Goal: Transaction & Acquisition: Purchase product/service

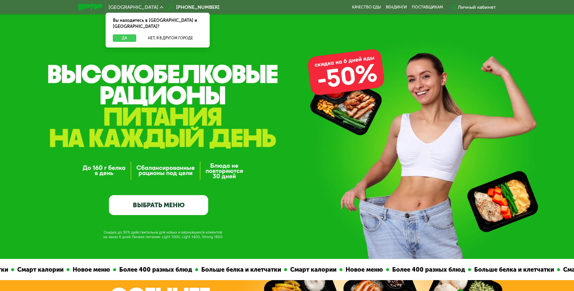
click at [119, 35] on button "Да" at bounding box center [124, 38] width 23 height 7
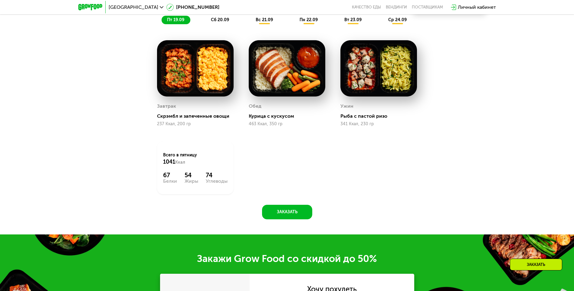
scroll to position [515, 0]
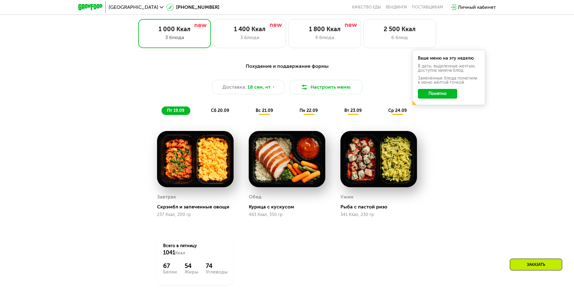
click at [260, 113] on span "вс 21.09" at bounding box center [264, 110] width 17 height 5
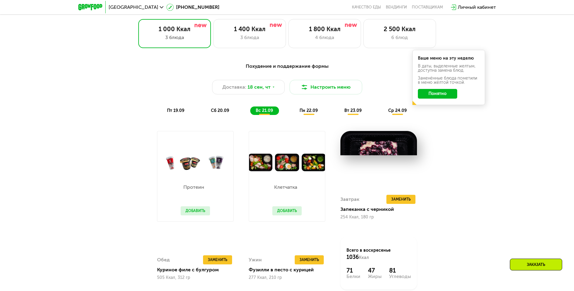
scroll to position [545, 0]
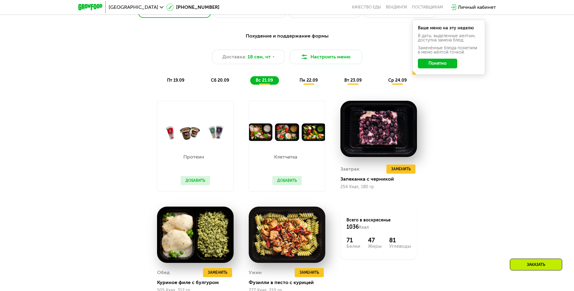
click at [304, 83] on span "пн 22.09" at bounding box center [309, 80] width 18 height 5
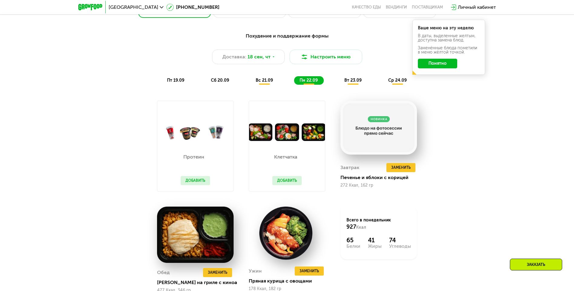
click at [355, 82] on span "вт 23.09" at bounding box center [352, 80] width 17 height 5
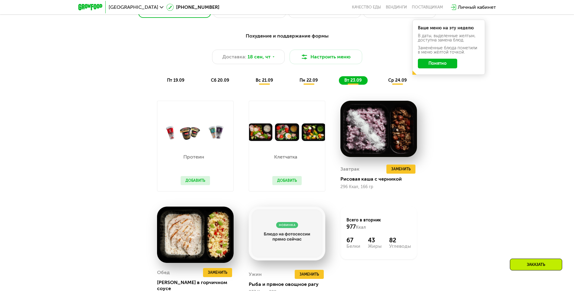
click at [394, 80] on span "ср 24.09" at bounding box center [397, 80] width 18 height 5
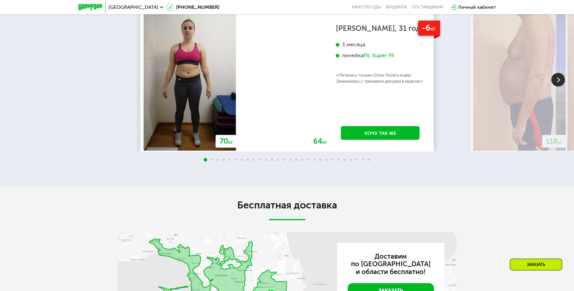
scroll to position [1362, 0]
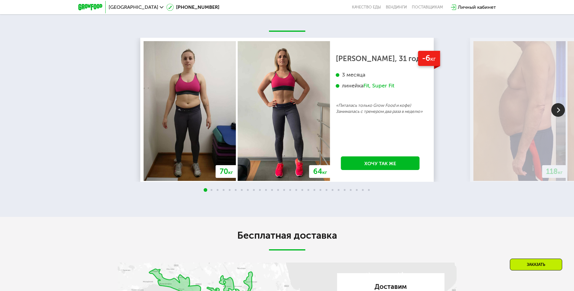
click at [553, 115] on img at bounding box center [559, 110] width 14 height 14
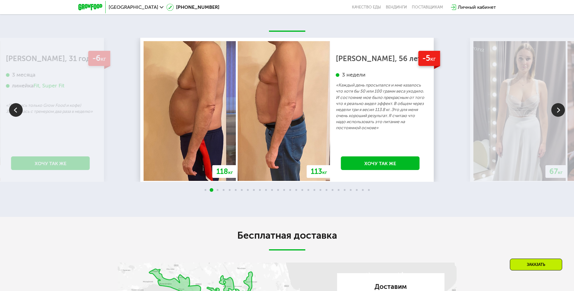
click at [557, 115] on img at bounding box center [559, 110] width 14 height 14
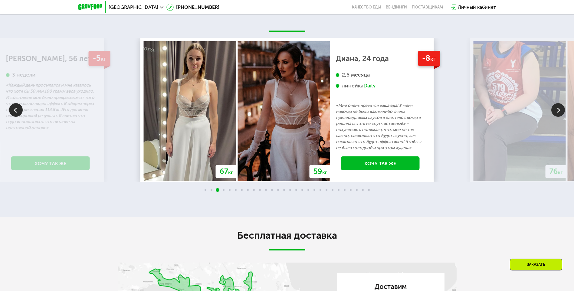
click at [557, 110] on img at bounding box center [559, 110] width 14 height 14
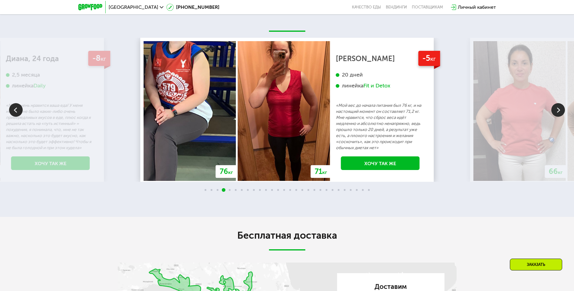
click at [557, 110] on img at bounding box center [559, 110] width 14 height 14
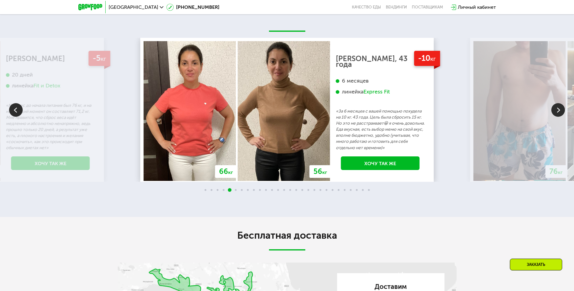
click at [14, 117] on img at bounding box center [16, 110] width 14 height 14
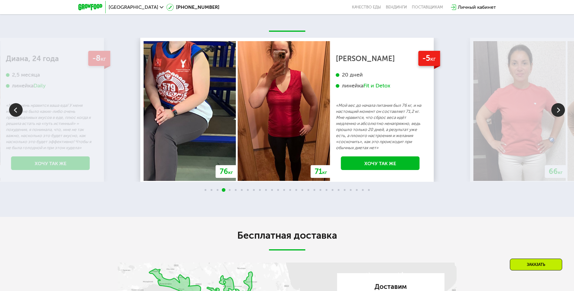
click at [558, 111] on img at bounding box center [559, 110] width 14 height 14
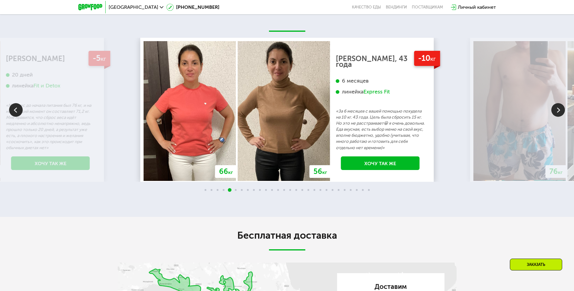
click at [558, 110] on img at bounding box center [559, 110] width 14 height 14
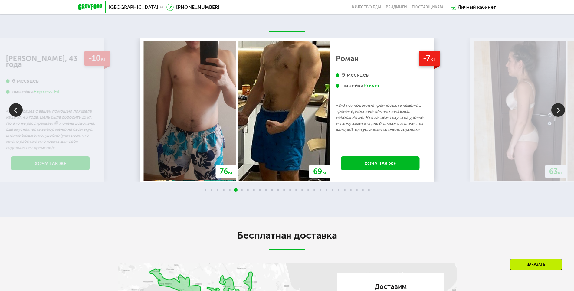
click at [556, 109] on img at bounding box center [559, 110] width 14 height 14
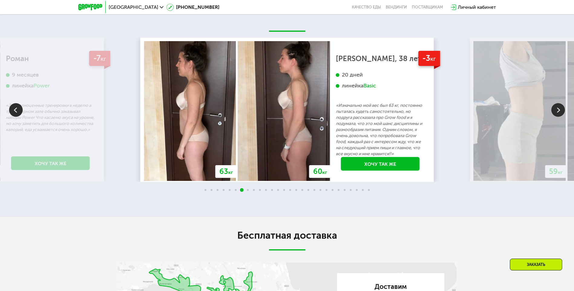
click at [556, 109] on img at bounding box center [559, 110] width 14 height 14
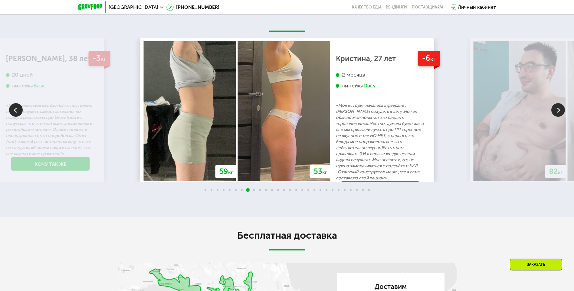
click at [556, 109] on img at bounding box center [559, 110] width 14 height 14
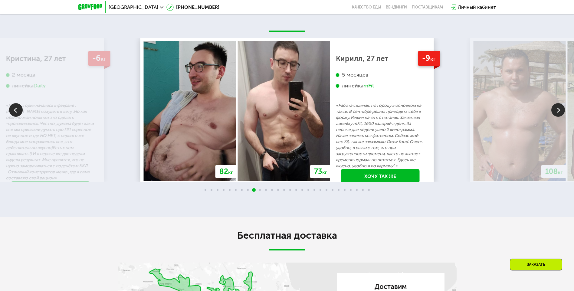
click at [556, 109] on img at bounding box center [559, 110] width 14 height 14
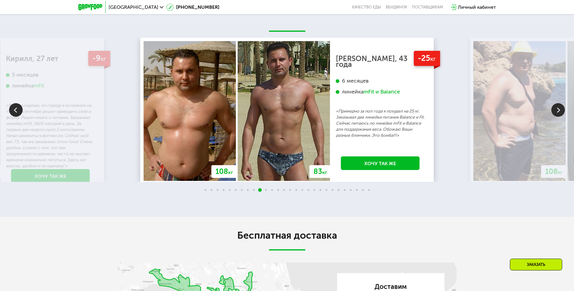
click at [554, 108] on img at bounding box center [559, 110] width 14 height 14
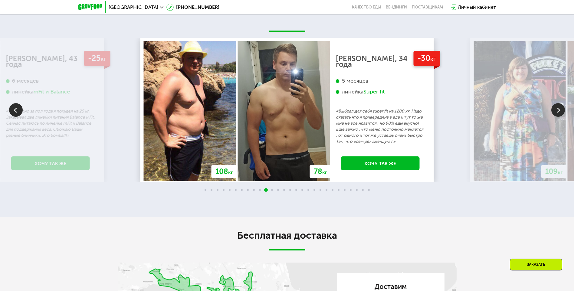
click at [554, 108] on img at bounding box center [559, 110] width 14 height 14
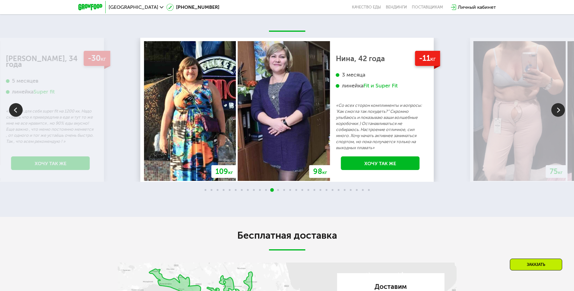
click at [554, 108] on img at bounding box center [559, 110] width 14 height 14
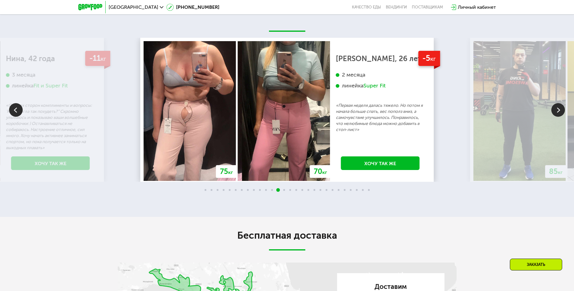
click at [551, 112] on img at bounding box center [520, 111] width 92 height 140
click at [553, 112] on img at bounding box center [559, 110] width 14 height 14
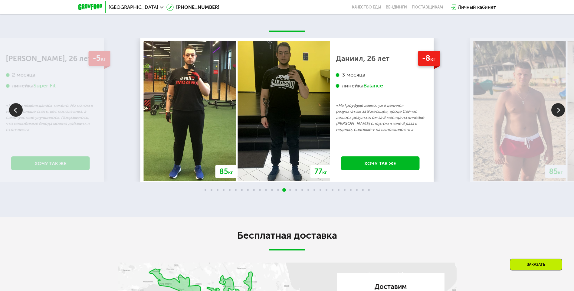
click at [553, 112] on img at bounding box center [559, 110] width 14 height 14
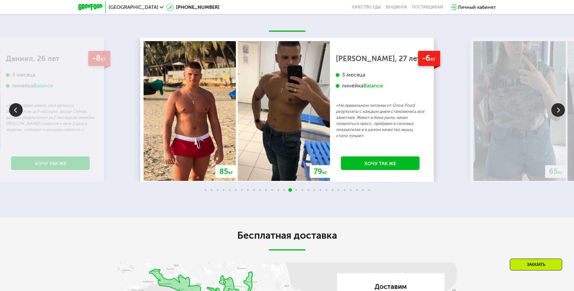
click at [557, 109] on img at bounding box center [559, 110] width 14 height 14
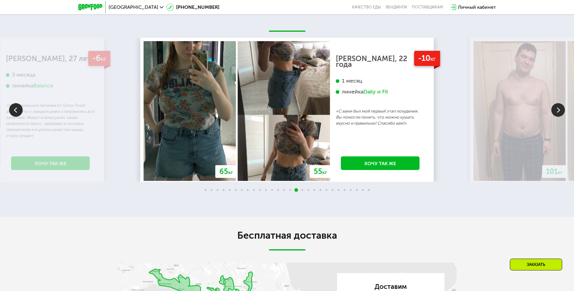
click at [557, 109] on img at bounding box center [559, 110] width 14 height 14
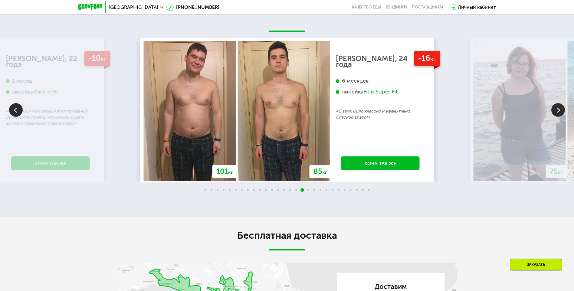
click at [557, 110] on img at bounding box center [559, 110] width 14 height 14
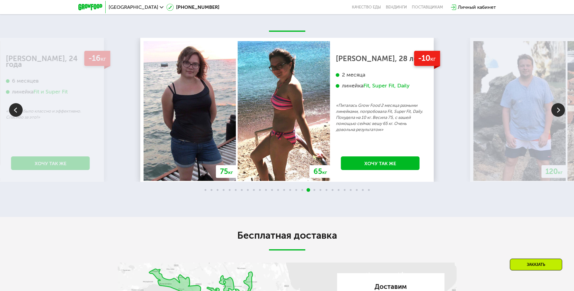
click at [556, 110] on img at bounding box center [559, 110] width 14 height 14
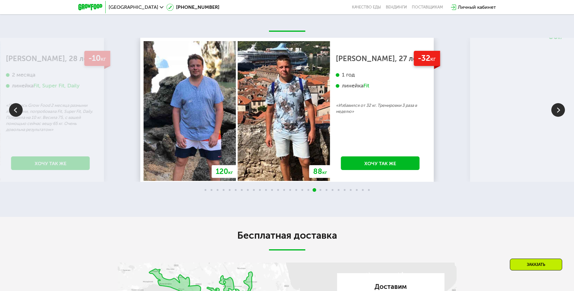
click at [556, 110] on img at bounding box center [559, 110] width 14 height 14
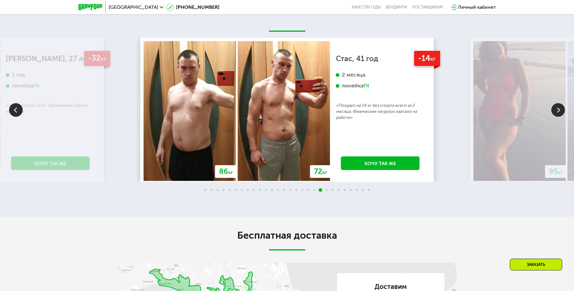
click at [556, 110] on img at bounding box center [559, 110] width 14 height 14
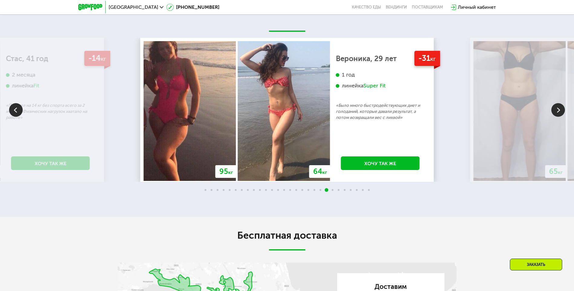
click at [557, 114] on img at bounding box center [559, 110] width 14 height 14
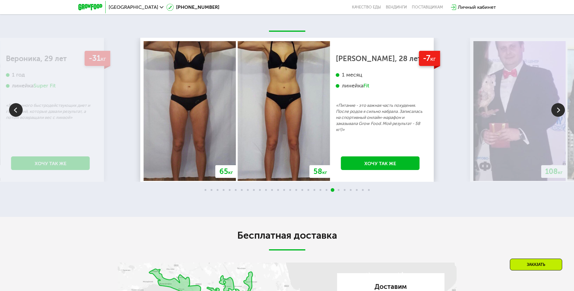
click at [556, 114] on img at bounding box center [559, 110] width 14 height 14
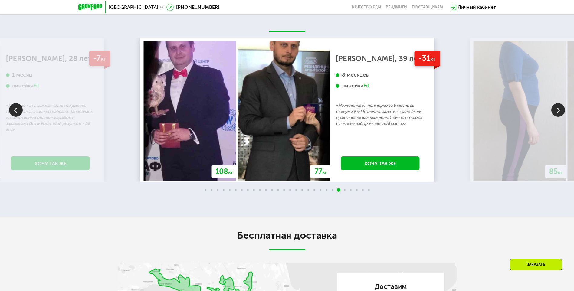
click at [556, 113] on img at bounding box center [559, 110] width 14 height 14
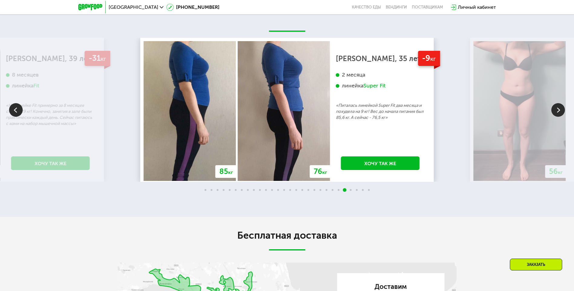
click at [557, 112] on img at bounding box center [559, 110] width 14 height 14
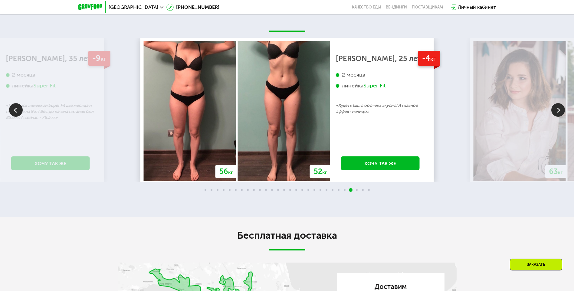
click at [557, 111] on img at bounding box center [559, 110] width 14 height 14
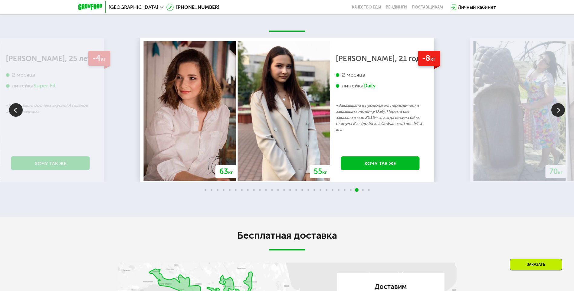
click at [556, 112] on img at bounding box center [559, 110] width 14 height 14
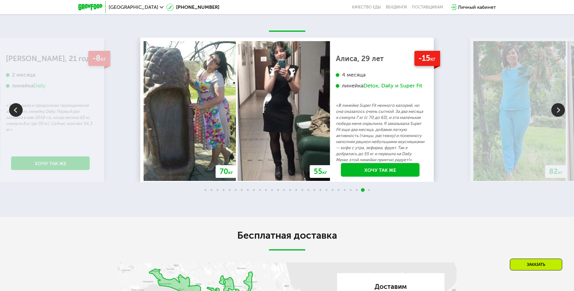
click at [555, 112] on img at bounding box center [559, 110] width 14 height 14
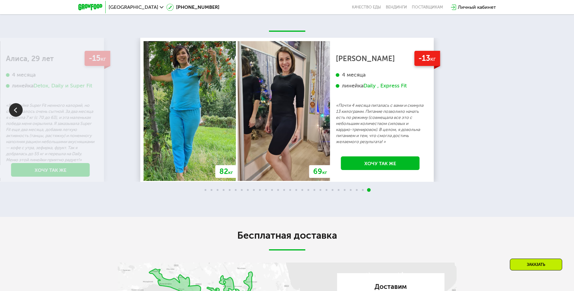
click at [555, 113] on div "70 кг 64 кг -6 кг [PERSON_NAME], 31 год 3 месяца линейка Fit, Super Fit «Питала…" at bounding box center [287, 110] width 574 height 144
